Goal: Find specific page/section: Find specific page/section

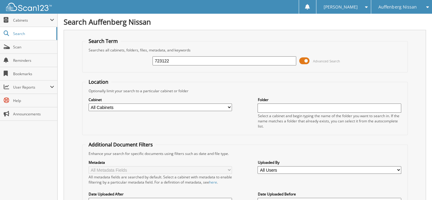
type input "723122"
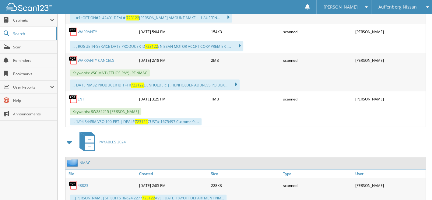
scroll to position [175, 0]
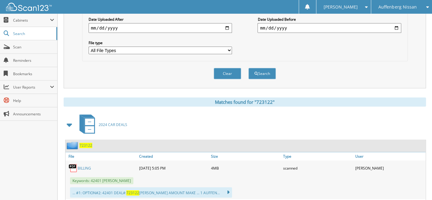
click at [85, 143] on span "723122" at bounding box center [85, 145] width 13 height 5
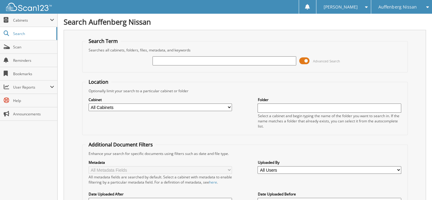
click at [177, 57] on input "text" at bounding box center [223, 60] width 143 height 9
type input "725153"
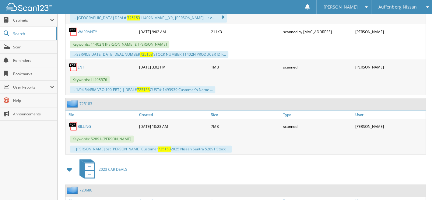
scroll to position [175, 0]
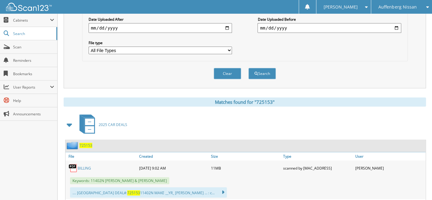
click at [88, 143] on span "725153" at bounding box center [85, 145] width 13 height 5
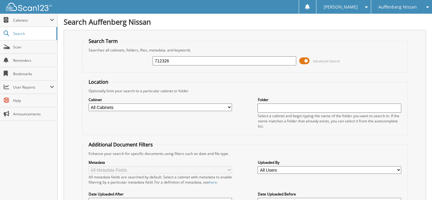
type input "712326"
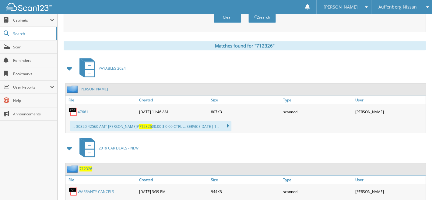
scroll to position [266, 0]
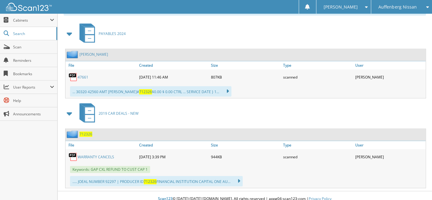
click at [88, 131] on span "712326" at bounding box center [85, 133] width 13 height 5
